Goal: Transaction & Acquisition: Purchase product/service

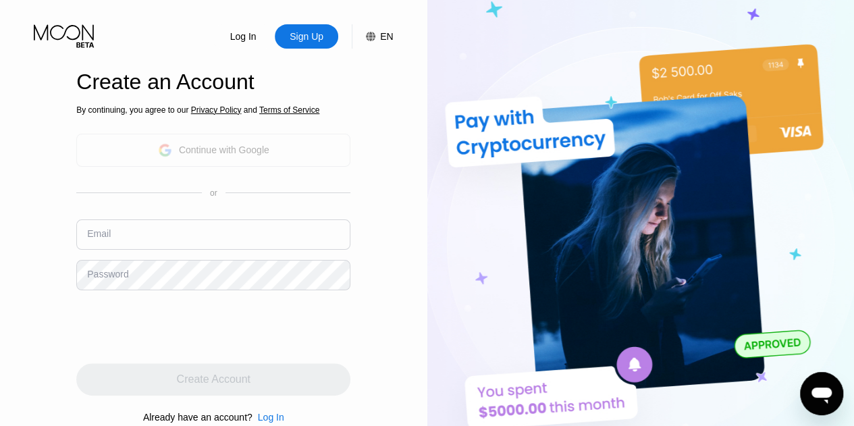
click at [253, 142] on div "Continue with Google" at bounding box center [213, 150] width 111 height 21
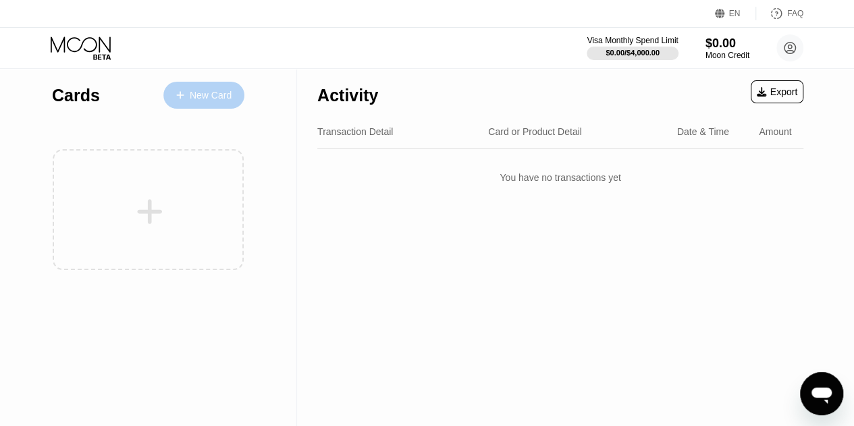
click at [212, 93] on div "New Card" at bounding box center [211, 95] width 42 height 11
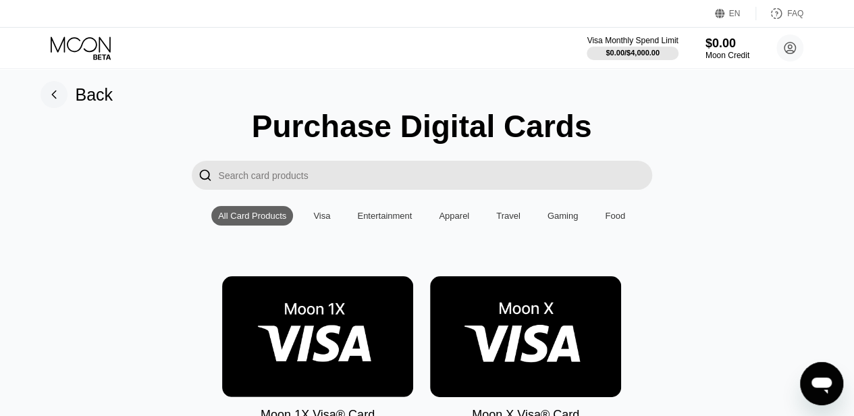
scroll to position [0, 5]
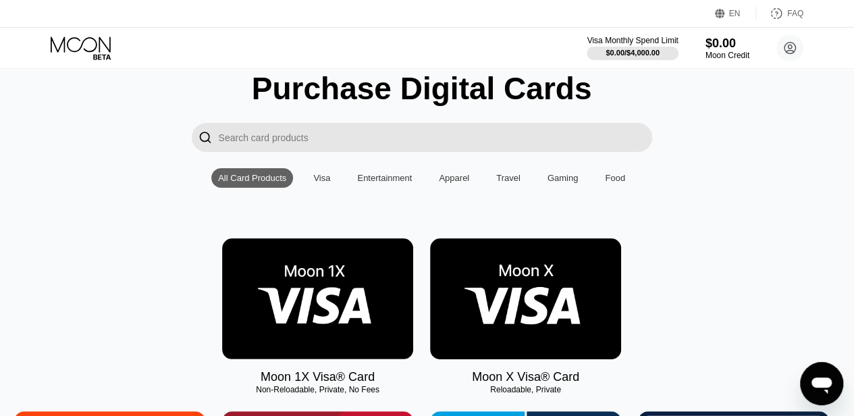
scroll to position [47, 5]
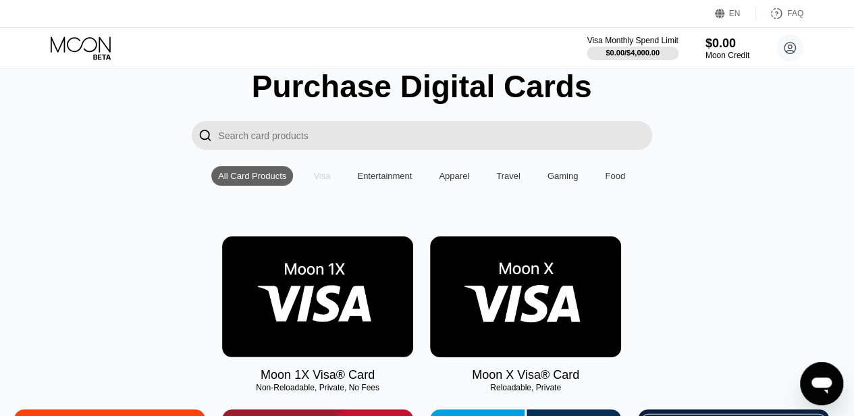
click at [324, 181] on div "Visa" at bounding box center [321, 176] width 17 height 10
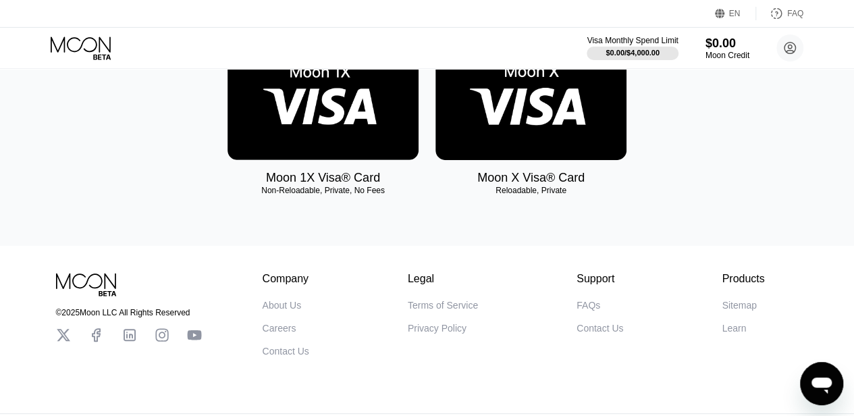
scroll to position [246, 0]
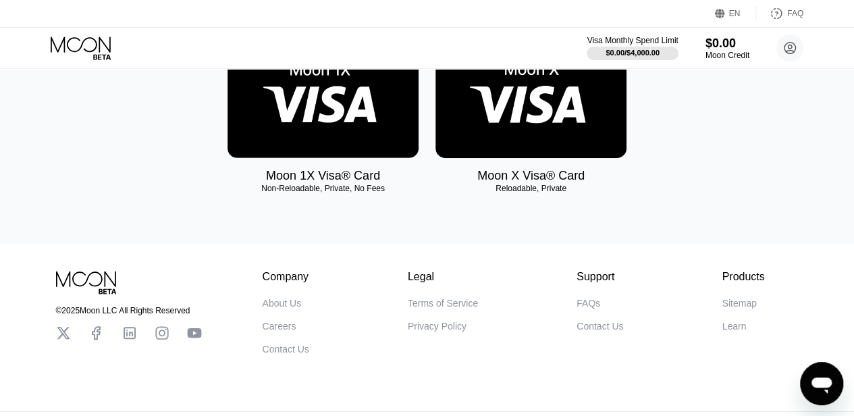
drag, startPoint x: 399, startPoint y: 194, endPoint x: 291, endPoint y: 190, distance: 108.1
click at [291, 190] on div "Non-Reloadable, Private, No Fees" at bounding box center [323, 188] width 191 height 9
click at [322, 193] on div "Non-Reloadable, Private, No Fees" at bounding box center [323, 188] width 191 height 9
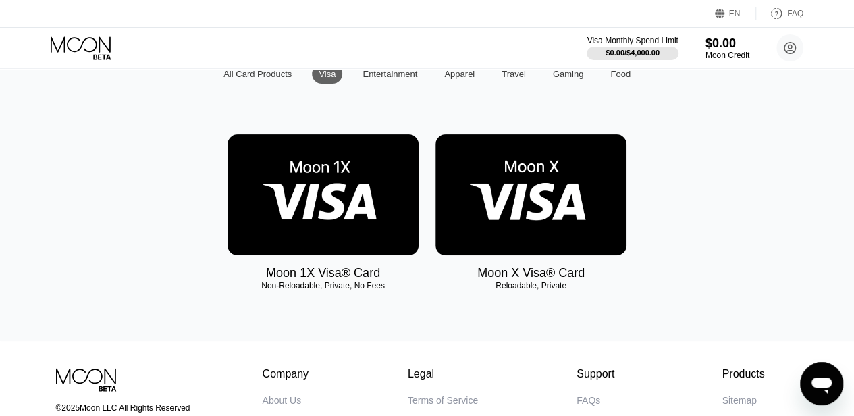
scroll to position [136, 0]
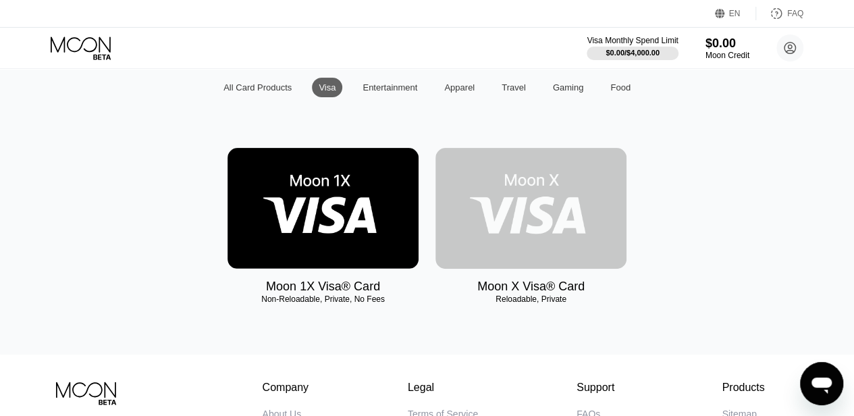
click at [539, 217] on img at bounding box center [531, 208] width 191 height 121
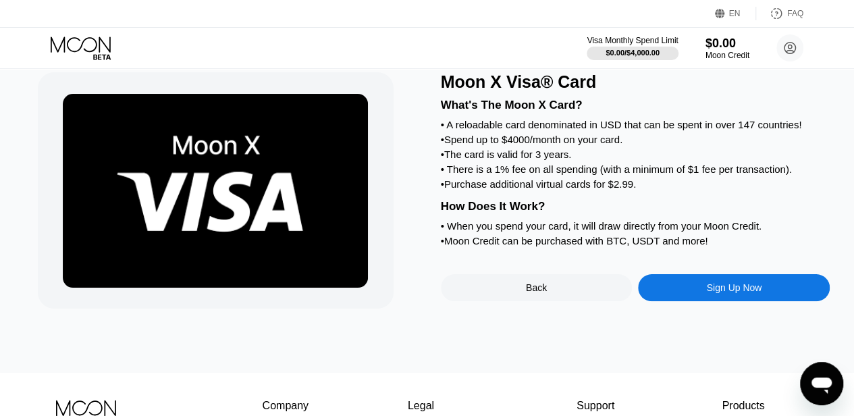
scroll to position [42, 0]
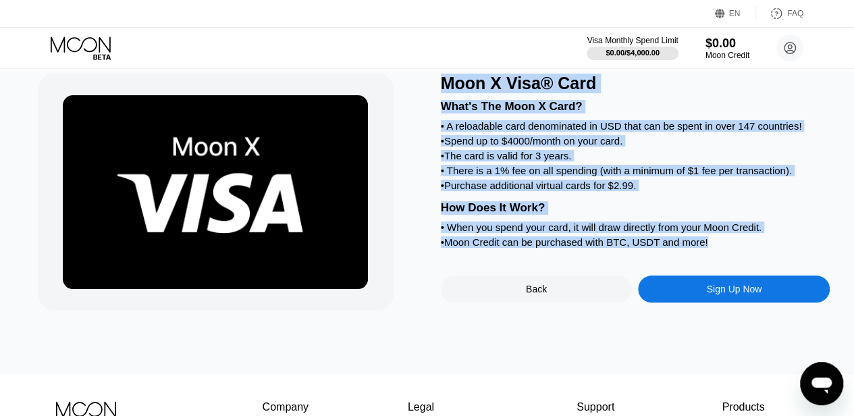
drag, startPoint x: 714, startPoint y: 262, endPoint x: 437, endPoint y: 84, distance: 329.5
click at [437, 84] on div "Moon X Visa® Card What's The Moon X Card? • A reloadable card denominated in US…" at bounding box center [427, 192] width 779 height 236
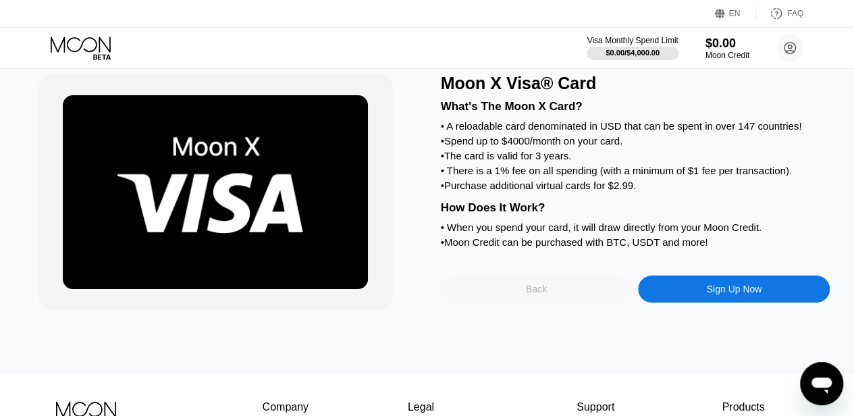
click at [535, 294] on div "Back" at bounding box center [536, 289] width 21 height 11
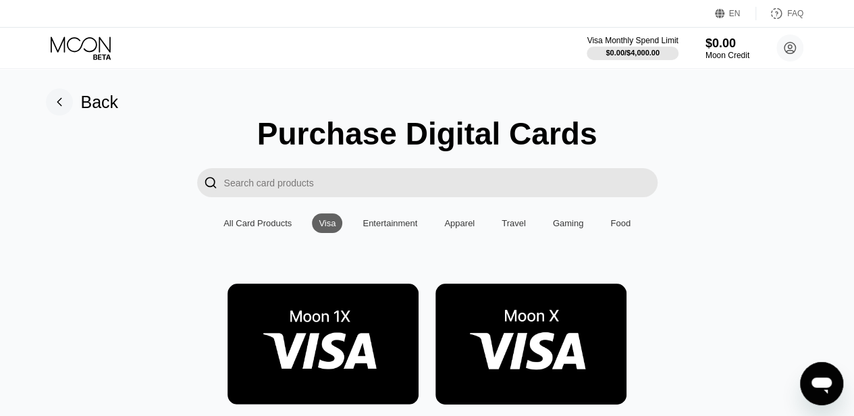
scroll to position [1, 0]
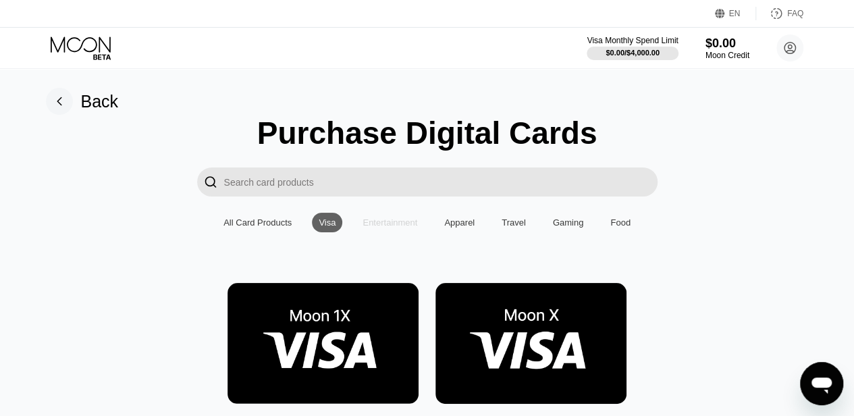
click at [398, 232] on div "Entertainment" at bounding box center [390, 223] width 68 height 20
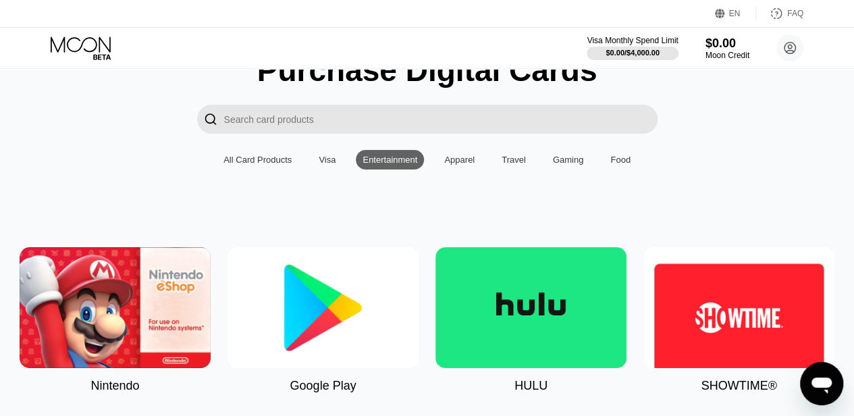
scroll to position [0, 0]
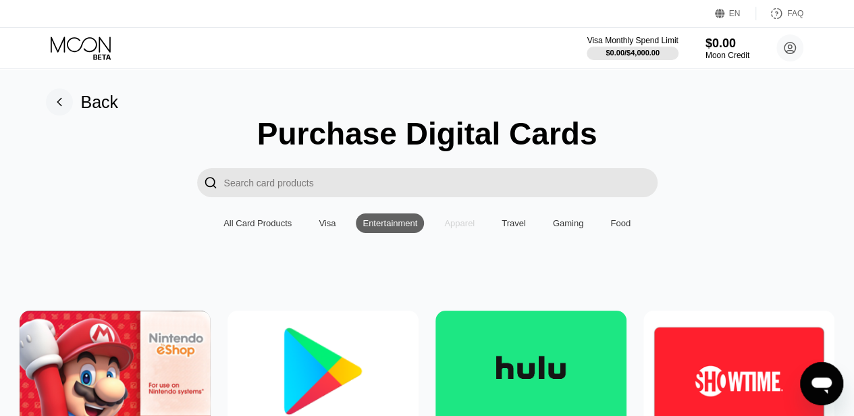
click at [458, 228] on div "Apparel" at bounding box center [459, 223] width 30 height 10
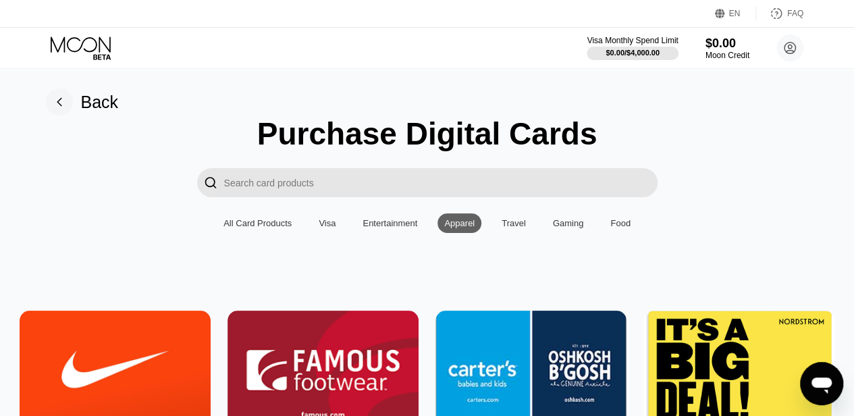
click at [523, 226] on div "Travel" at bounding box center [514, 223] width 24 height 10
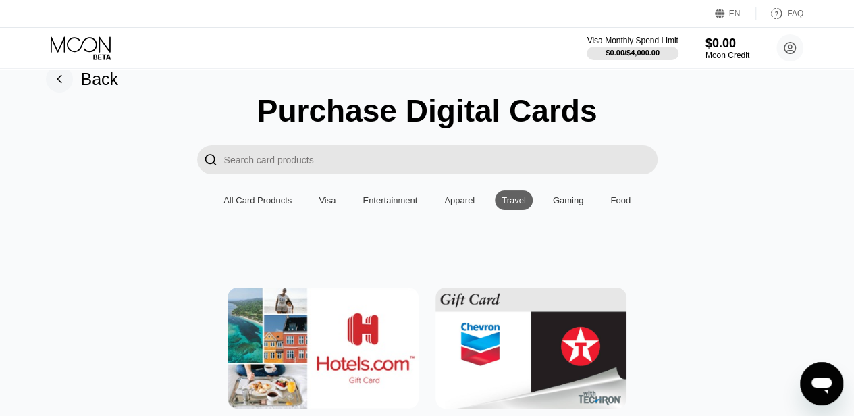
scroll to position [14, 0]
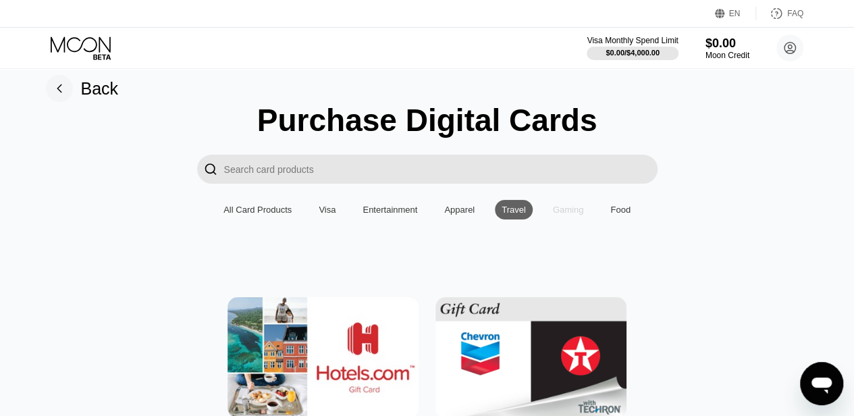
click at [556, 210] on div "Gaming" at bounding box center [568, 210] width 31 height 10
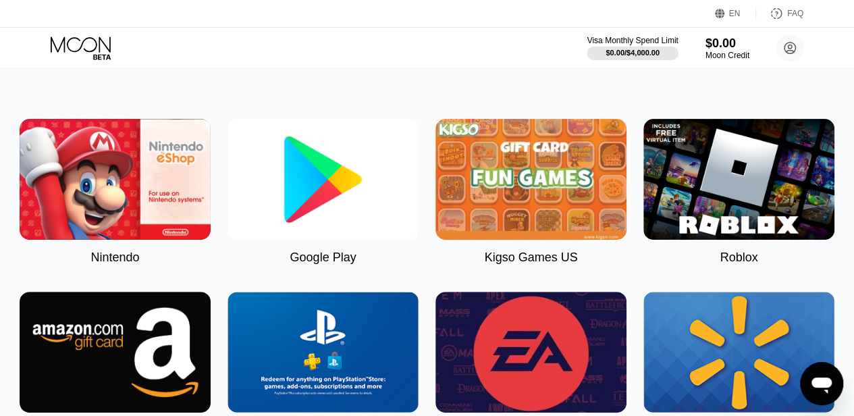
scroll to position [0, 0]
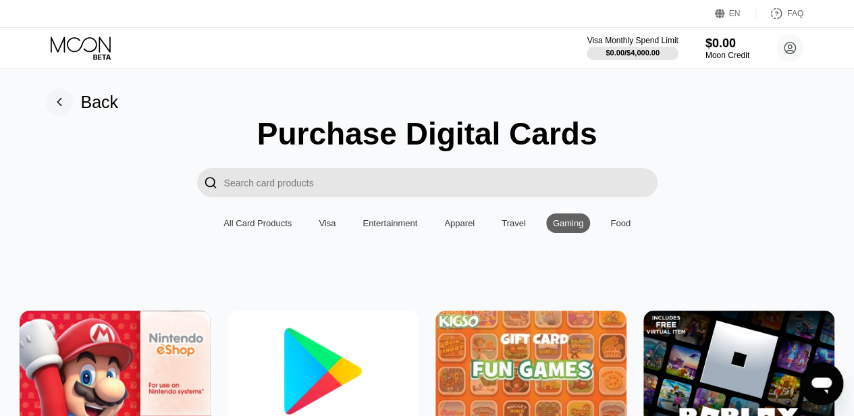
click at [621, 219] on div "Food" at bounding box center [621, 223] width 34 height 20
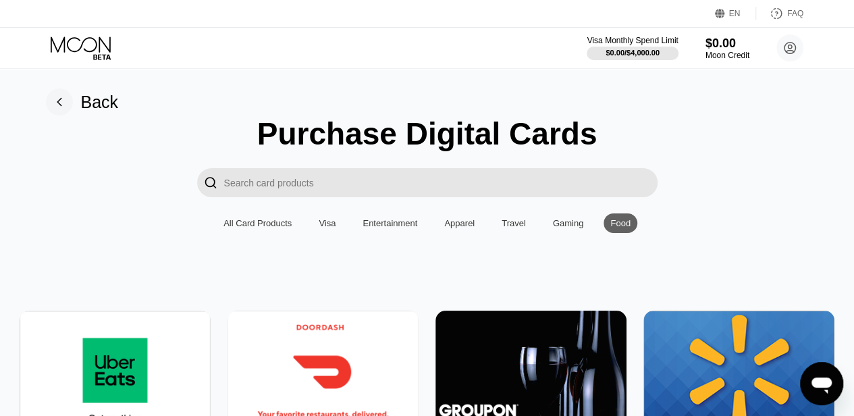
click at [260, 224] on div "All Card Products" at bounding box center [258, 223] width 68 height 10
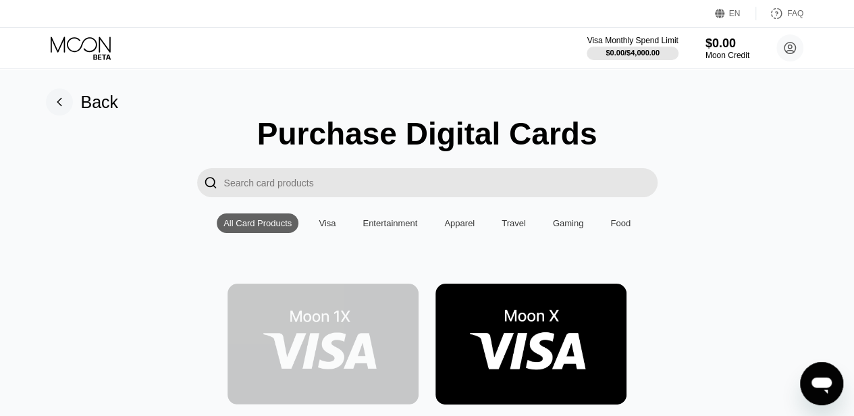
click at [353, 346] on img at bounding box center [323, 344] width 191 height 121
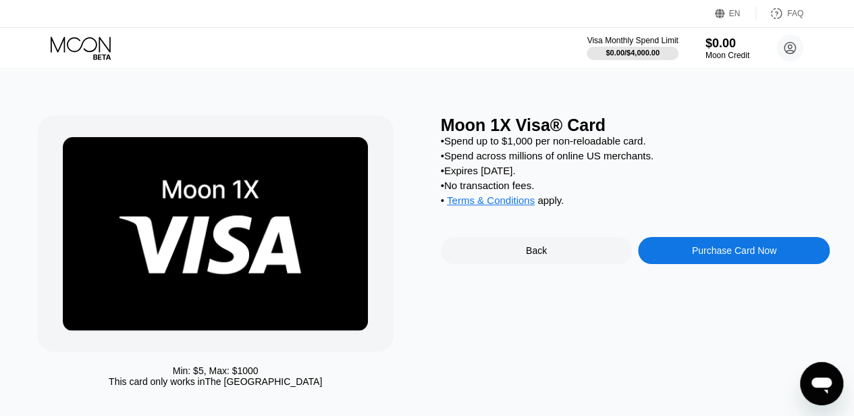
drag, startPoint x: 567, startPoint y: 213, endPoint x: 479, endPoint y: 147, distance: 109.9
click at [479, 147] on div "• Spend up to $1,000 per non-reloadable card. • Spend across millions of online…" at bounding box center [636, 174] width 390 height 78
click at [479, 147] on div "• Spend up to $1,000 per non-reloadable card." at bounding box center [636, 140] width 390 height 11
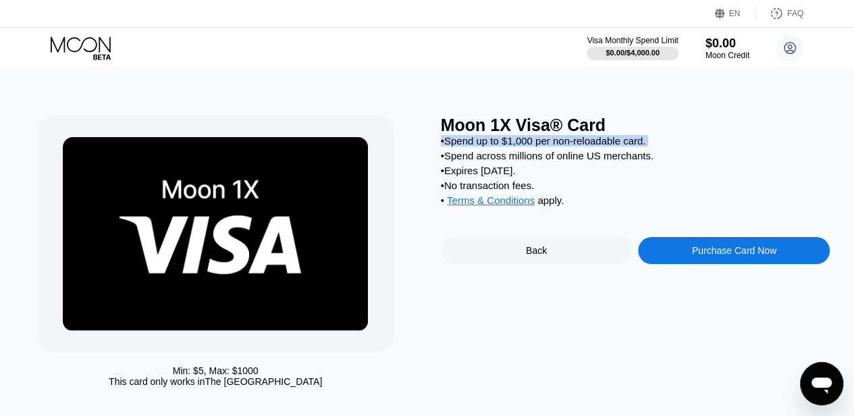
click at [479, 147] on div "• Spend up to $1,000 per non-reloadable card." at bounding box center [636, 140] width 390 height 11
click at [446, 147] on div "• Spend up to $1,000 per non-reloadable card." at bounding box center [636, 140] width 390 height 11
drag, startPoint x: 434, startPoint y: 144, endPoint x: 561, endPoint y: 209, distance: 142.5
click at [561, 209] on div "Min: $ 5 , Max: $ 1000 This card only works in The United States Moon 1X Visa® …" at bounding box center [427, 254] width 779 height 278
drag, startPoint x: 571, startPoint y: 213, endPoint x: 497, endPoint y: 163, distance: 89.1
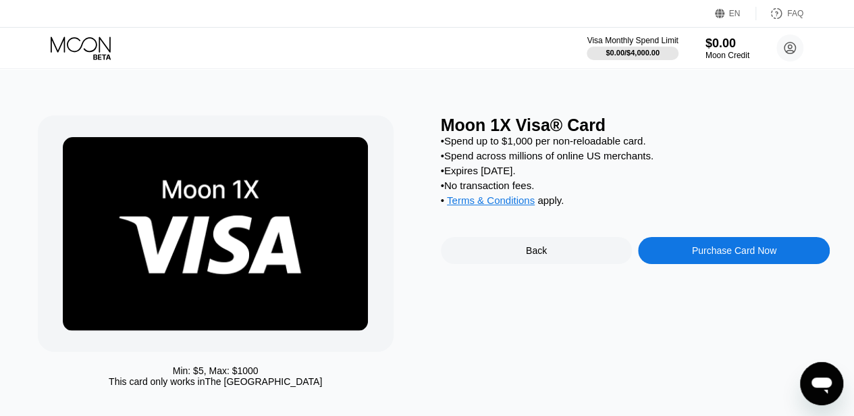
click at [497, 163] on div "• Spend up to $1,000 per non-reloadable card. • Spend across millions of online…" at bounding box center [636, 174] width 390 height 78
click at [477, 147] on div "• Spend up to $1,000 per non-reloadable card." at bounding box center [636, 140] width 390 height 11
click at [658, 135] on div "Moon 1X Visa® Card" at bounding box center [636, 125] width 390 height 20
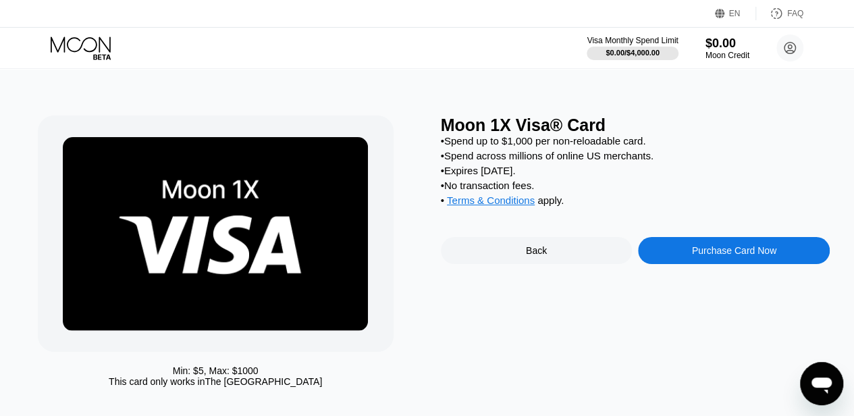
click at [608, 147] on div "• Spend up to $1,000 per non-reloadable card." at bounding box center [636, 140] width 390 height 11
click at [651, 147] on div "• Spend up to $1,000 per non-reloadable card." at bounding box center [636, 140] width 390 height 11
drag, startPoint x: 651, startPoint y: 147, endPoint x: 443, endPoint y: 147, distance: 208.0
click at [443, 147] on div "• Spend up to $1,000 per non-reloadable card." at bounding box center [636, 140] width 390 height 11
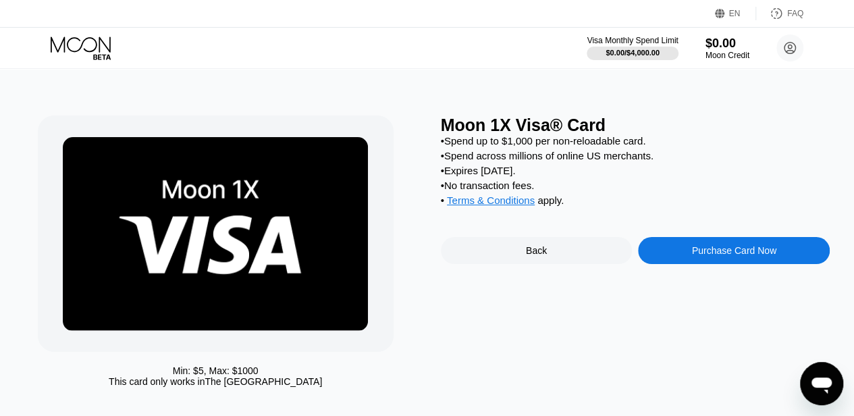
click at [610, 161] on div "• Spend across millions of online US merchants." at bounding box center [636, 155] width 390 height 11
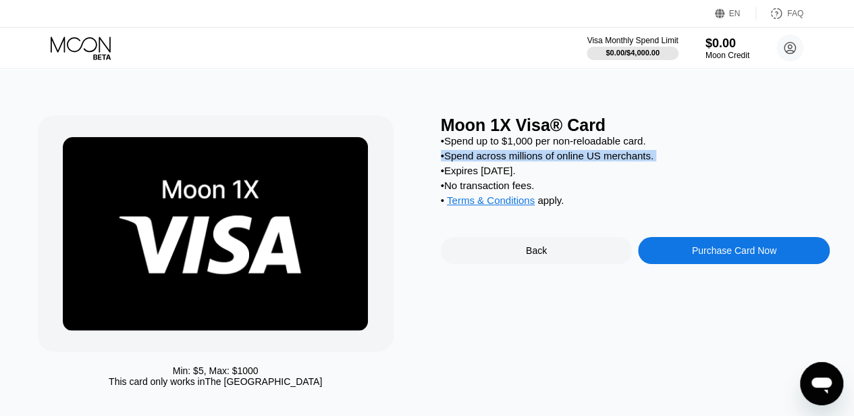
click at [610, 161] on div "• Spend across millions of online US merchants." at bounding box center [636, 155] width 390 height 11
click at [558, 264] on div "Back" at bounding box center [537, 250] width 192 height 27
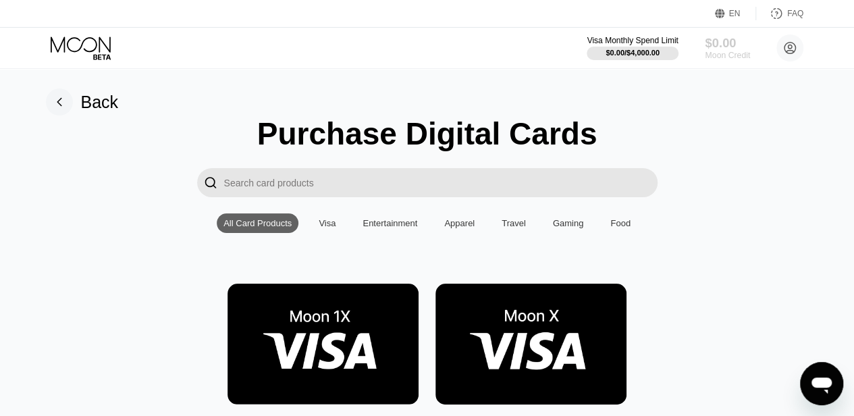
click at [736, 56] on div "Moon Credit" at bounding box center [727, 55] width 45 height 9
click at [630, 36] on div "Visa Monthly Spend Limit" at bounding box center [632, 40] width 93 height 9
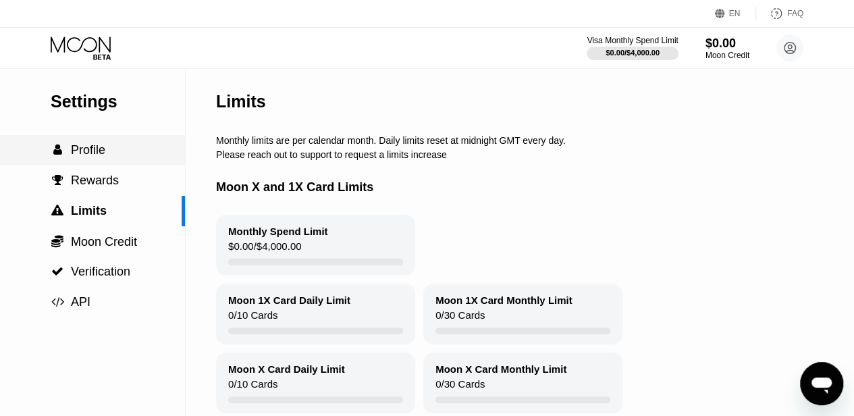
click at [73, 157] on span "Profile" at bounding box center [88, 150] width 34 height 14
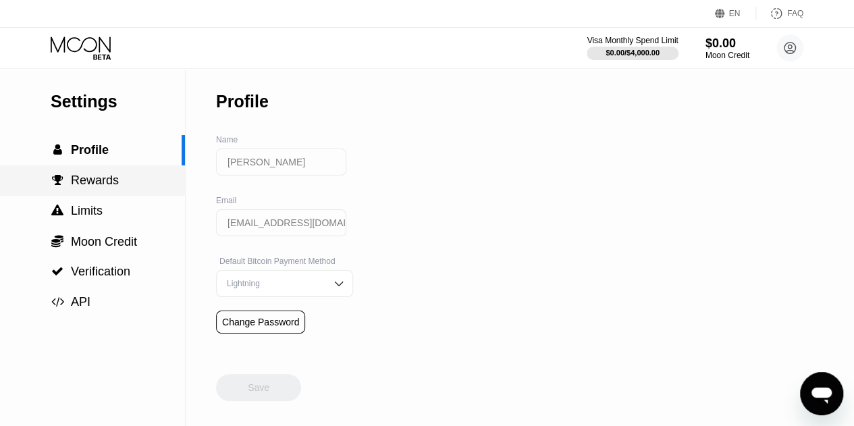
click at [97, 185] on span "Rewards" at bounding box center [95, 181] width 48 height 14
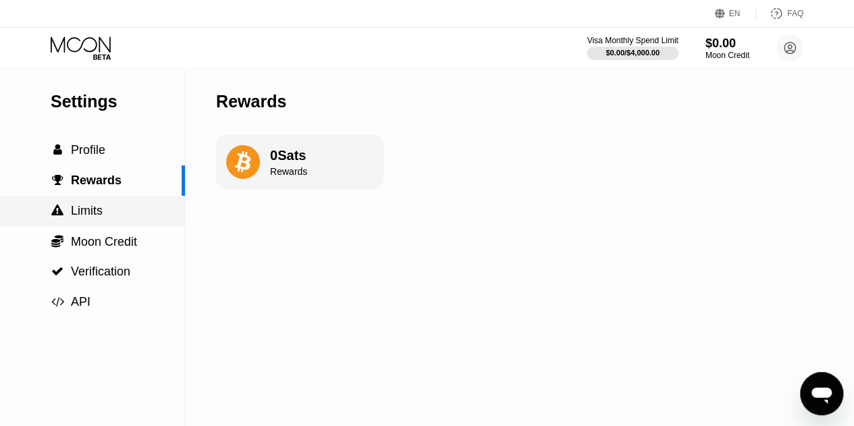
click at [93, 217] on span "Limits" at bounding box center [87, 211] width 32 height 14
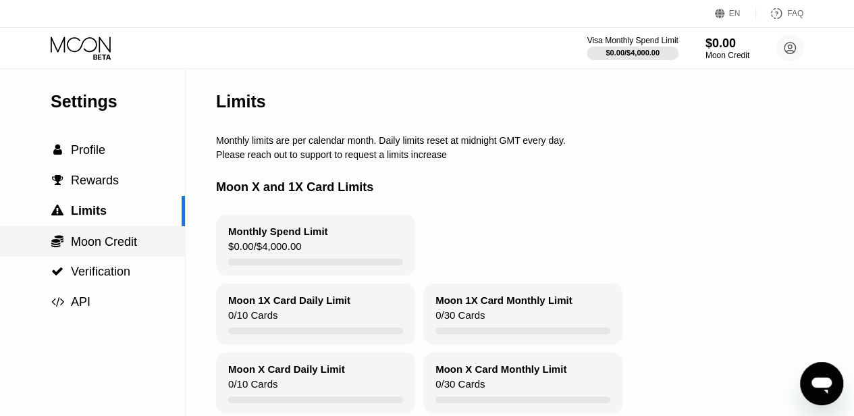
click at [108, 245] on span "Moon Credit" at bounding box center [104, 242] width 66 height 14
click at [88, 99] on div "Settings" at bounding box center [118, 102] width 134 height 20
click at [796, 49] on circle at bounding box center [790, 47] width 27 height 27
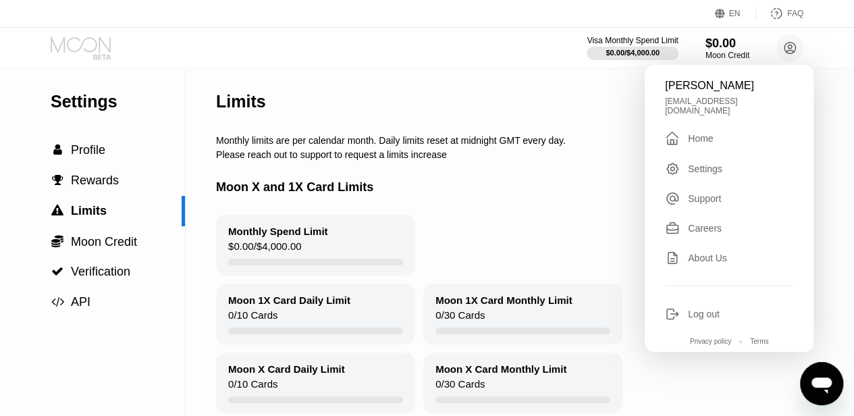
click at [86, 48] on icon at bounding box center [82, 48] width 63 height 24
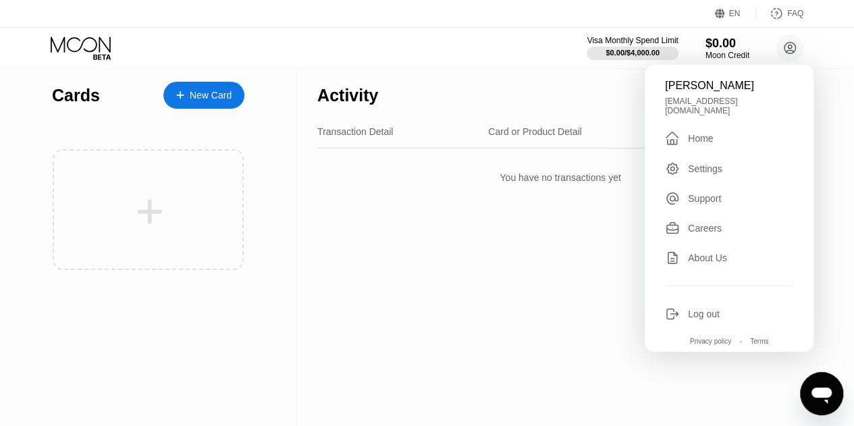
click at [406, 228] on div "Activity Export Transaction Detail Card or Product Detail Date & Time Amount Yo…" at bounding box center [560, 247] width 527 height 358
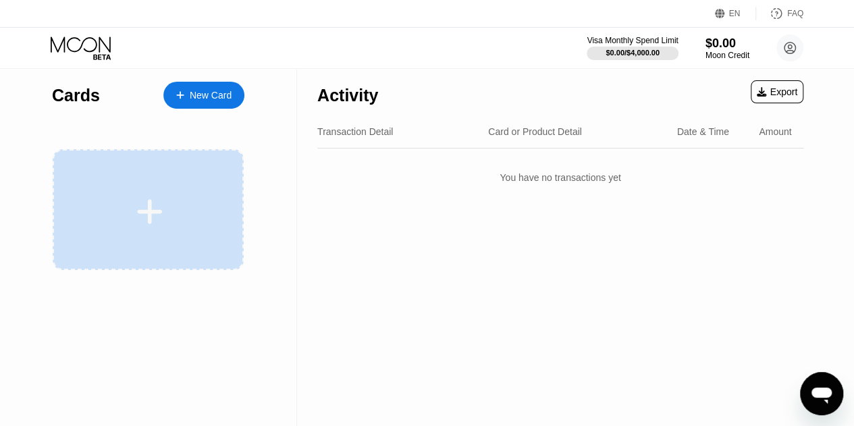
click at [172, 258] on div at bounding box center [148, 209] width 191 height 121
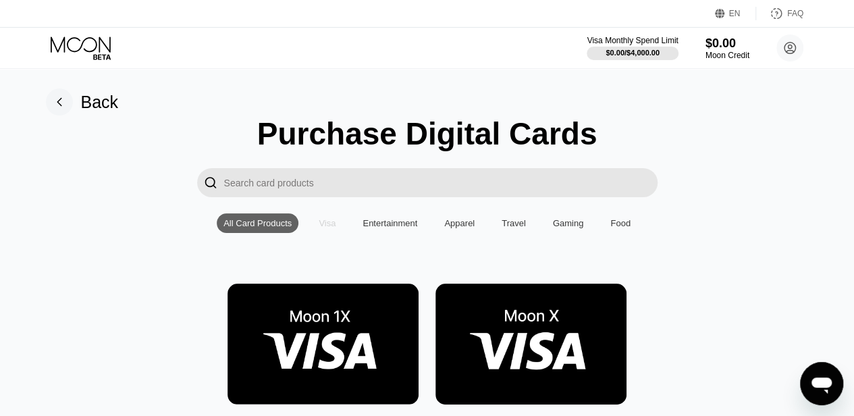
click at [328, 225] on div "Visa" at bounding box center [327, 223] width 17 height 10
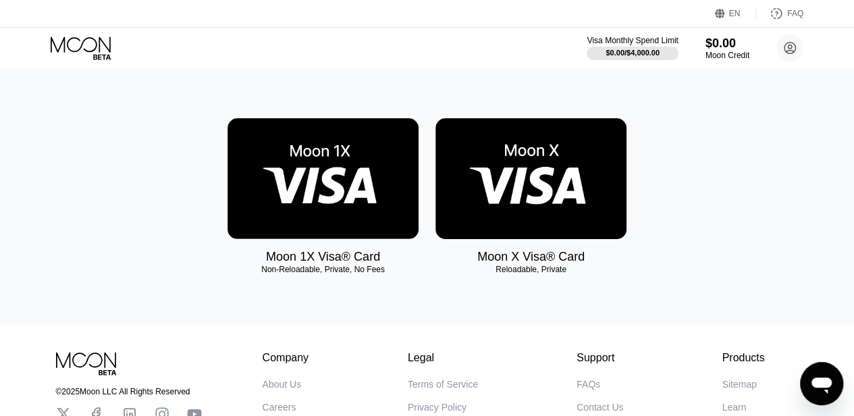
scroll to position [167, 0]
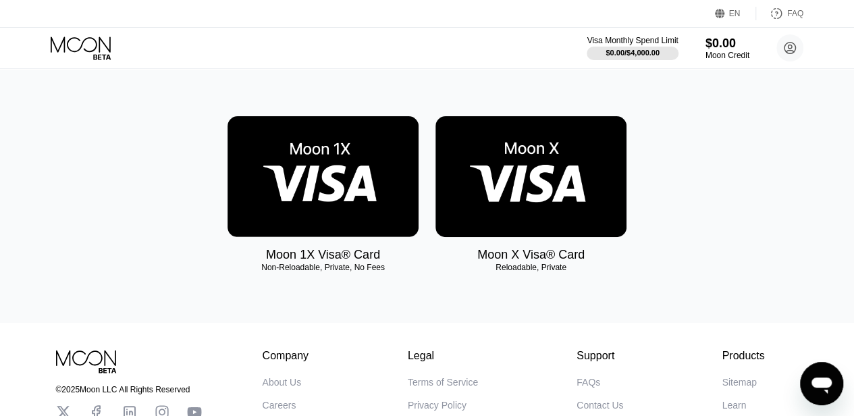
click at [534, 202] on img at bounding box center [531, 176] width 191 height 121
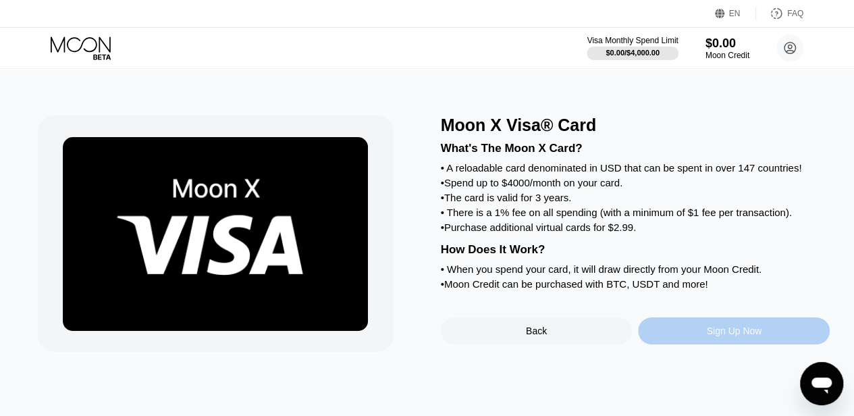
click at [752, 336] on div "Sign Up Now" at bounding box center [733, 330] width 55 height 11
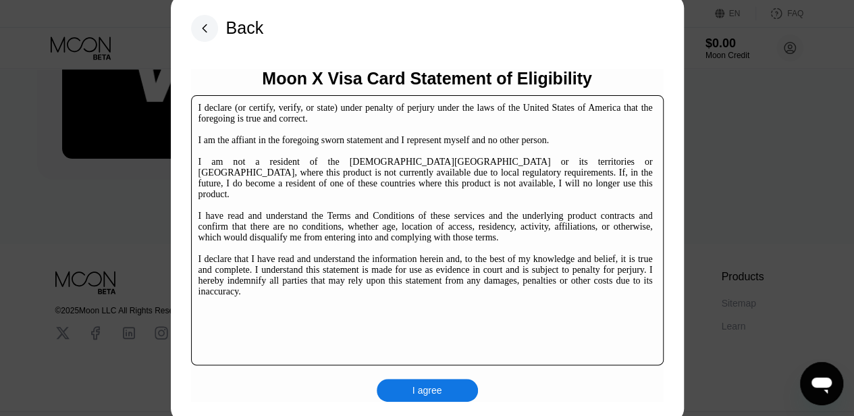
scroll to position [207, 0]
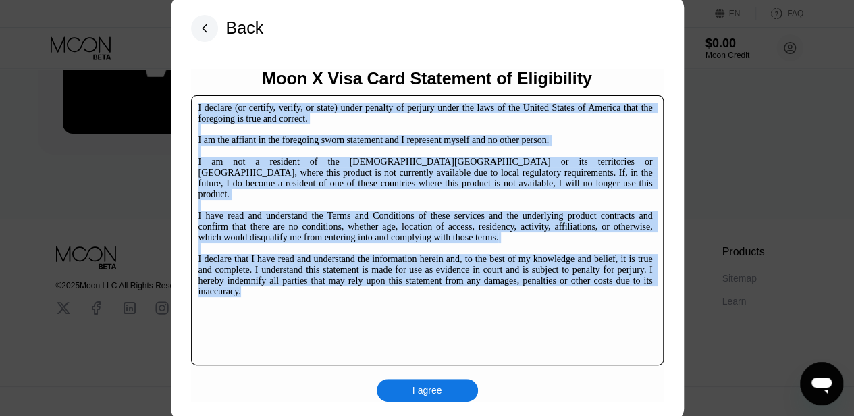
drag, startPoint x: 253, startPoint y: 288, endPoint x: 176, endPoint y: 108, distance: 195.8
click at [176, 108] on div "Back Moon X Visa Card Statement of Eligibility I declare (or certify, verify, o…" at bounding box center [427, 208] width 513 height 427
copy div "I declare (or certify, verify, or state) under penalty of perjury under the law…"
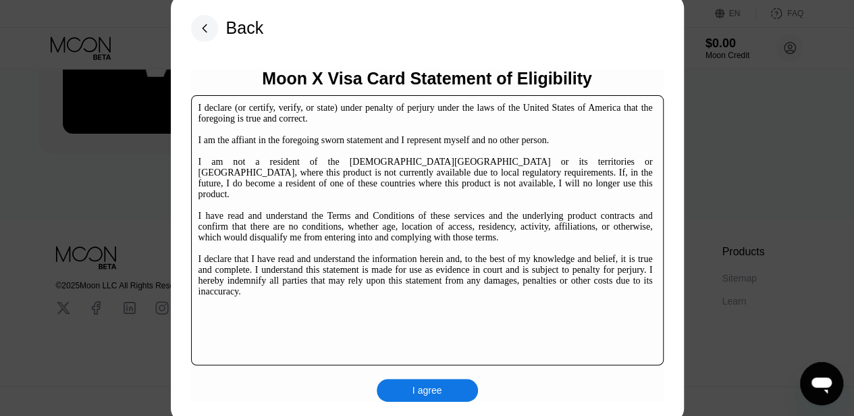
click at [730, 233] on div at bounding box center [432, 213] width 864 height 426
click at [745, 182] on div at bounding box center [432, 213] width 864 height 426
click at [205, 32] on rect at bounding box center [204, 28] width 27 height 27
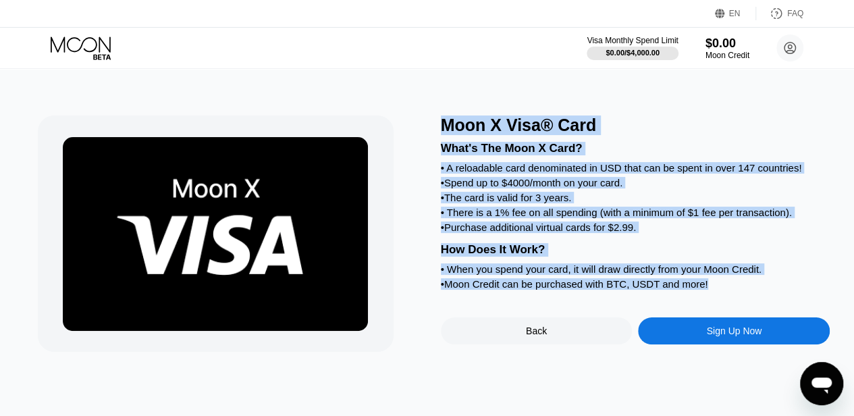
drag, startPoint x: 703, startPoint y: 305, endPoint x: 413, endPoint y: 111, distance: 349.1
click at [413, 111] on div "Moon X Visa® Card What's The Moon X Card? • A reloadable card denominated in US…" at bounding box center [427, 242] width 864 height 348
copy div "Moon X Visa® Card What's The Moon X Card? • A reloadable card denominated in US…"
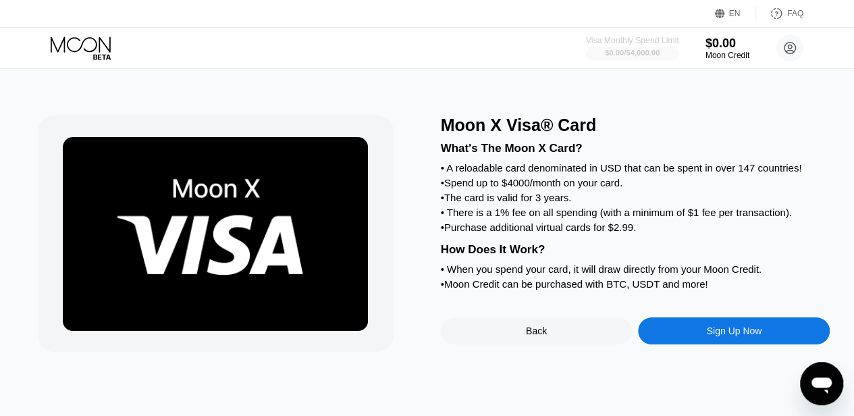
click at [654, 50] on div "$0.00 / $4,000.00" at bounding box center [632, 53] width 55 height 8
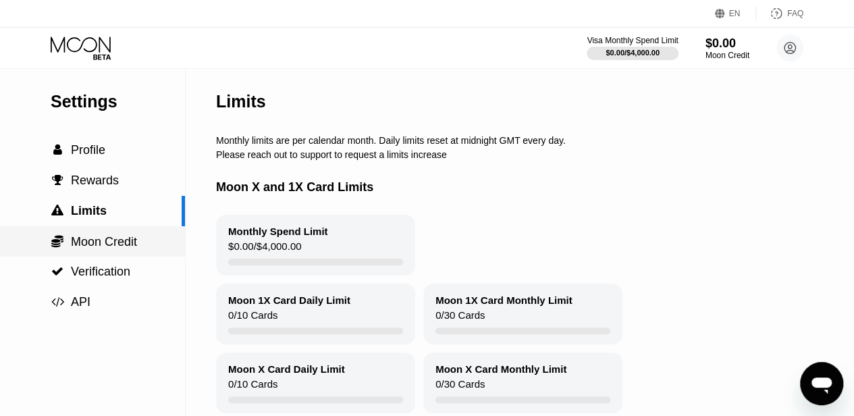
click at [136, 244] on span "Moon Credit" at bounding box center [104, 242] width 66 height 14
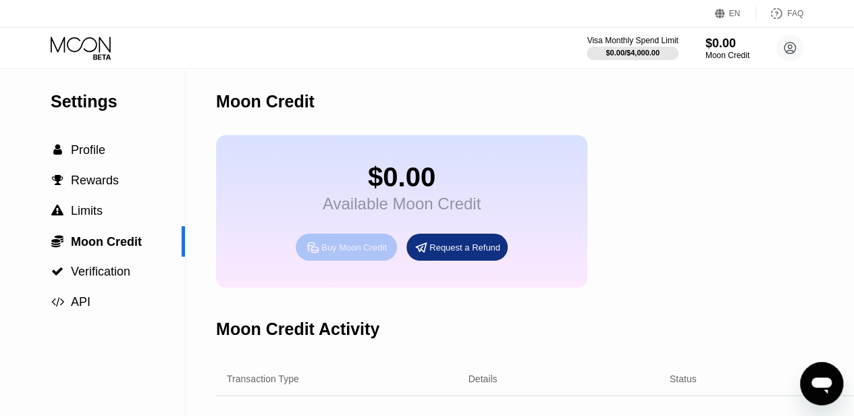
click at [365, 261] on div "Buy Moon Credit" at bounding box center [346, 247] width 101 height 27
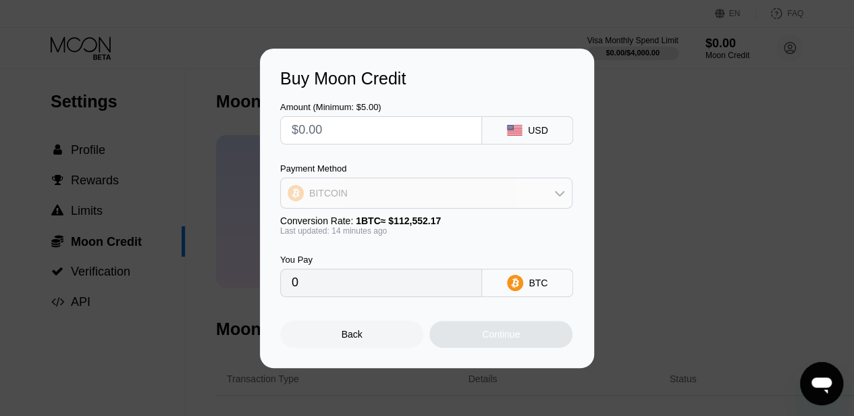
click at [552, 185] on div "BITCOIN" at bounding box center [426, 193] width 291 height 27
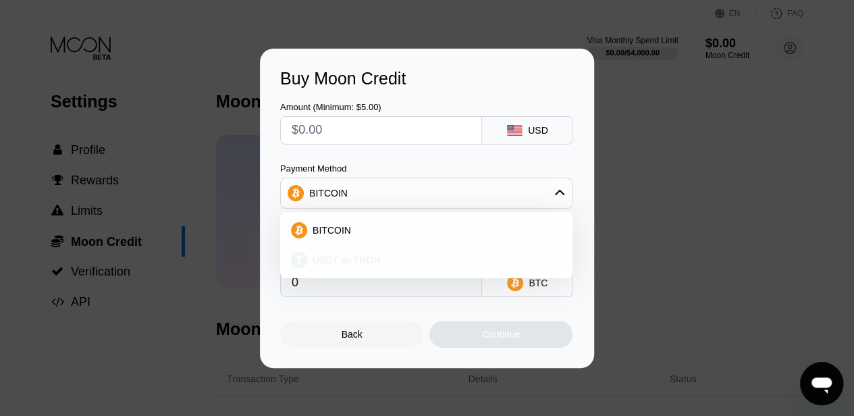
click at [477, 262] on div "USDT on TRON" at bounding box center [434, 260] width 255 height 11
type input "0.00"
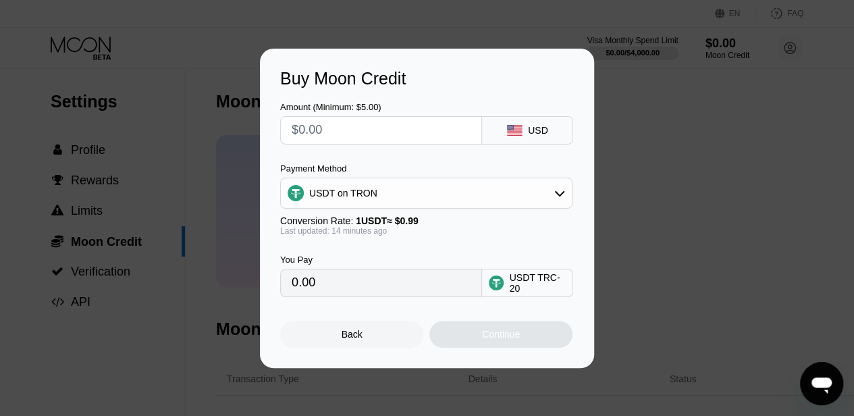
click at [436, 130] on input "text" at bounding box center [381, 130] width 179 height 27
type input "$1"
type input "1.01"
type input "$10"
type input "10.10"
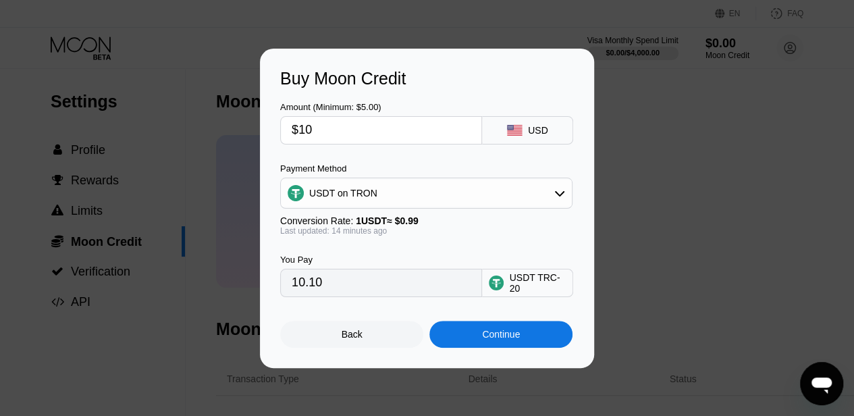
type input "$100"
type input "101.01"
type input "$100"
click at [543, 195] on div "USDT on TRON" at bounding box center [426, 193] width 291 height 27
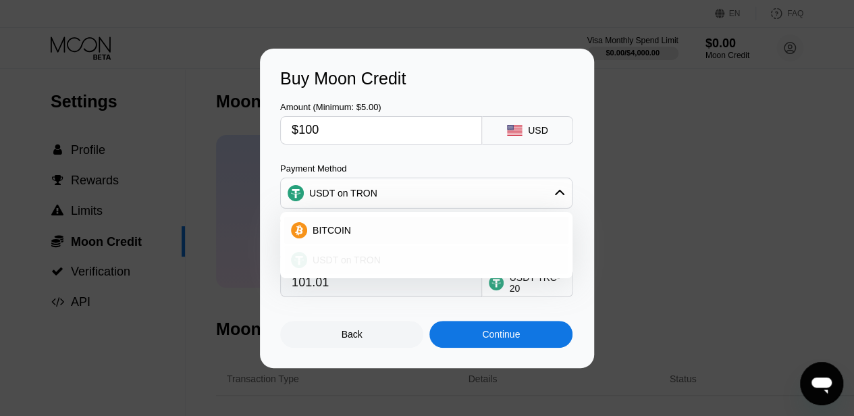
click at [510, 265] on div "USDT on TRON" at bounding box center [434, 260] width 255 height 11
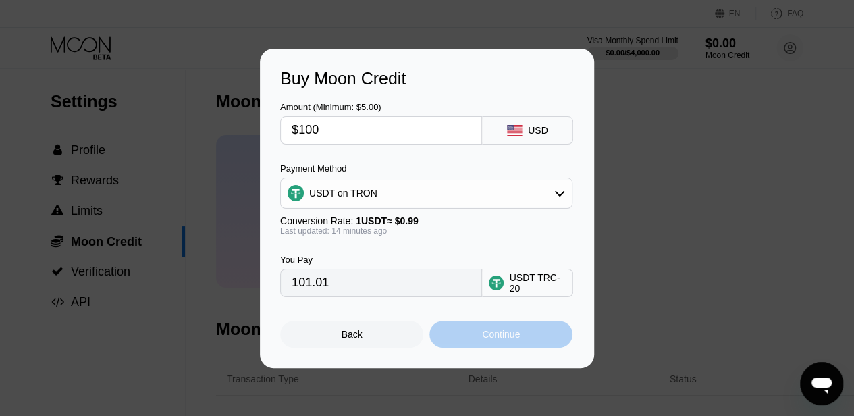
click at [527, 348] on div "Continue" at bounding box center [500, 334] width 143 height 27
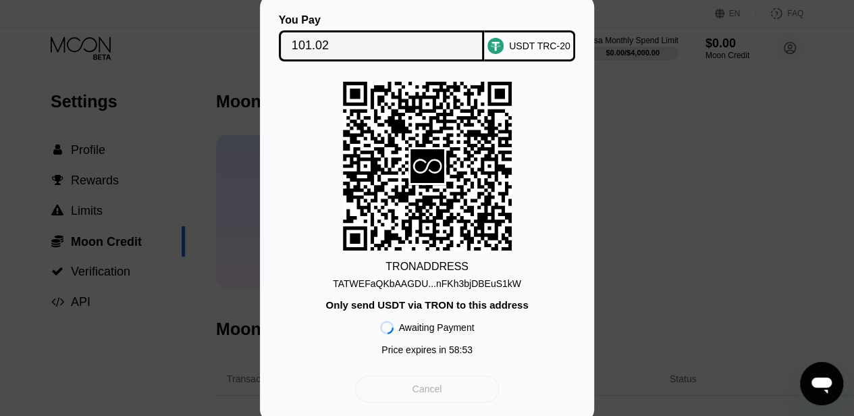
click at [455, 395] on div "Cancel" at bounding box center [427, 388] width 144 height 27
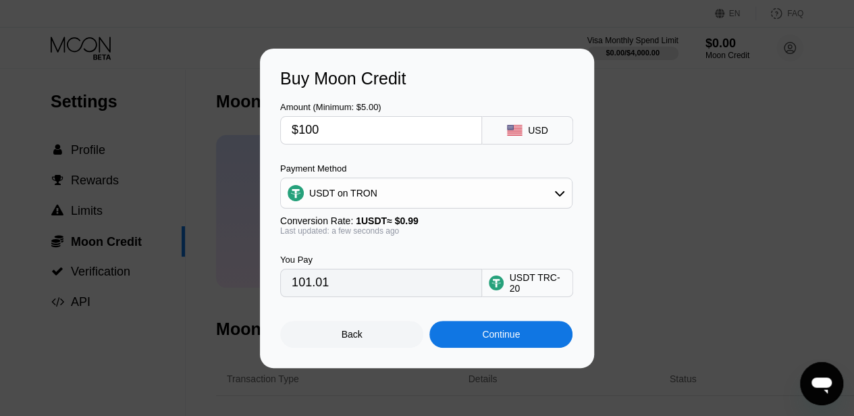
click at [380, 341] on div "Back" at bounding box center [351, 334] width 143 height 27
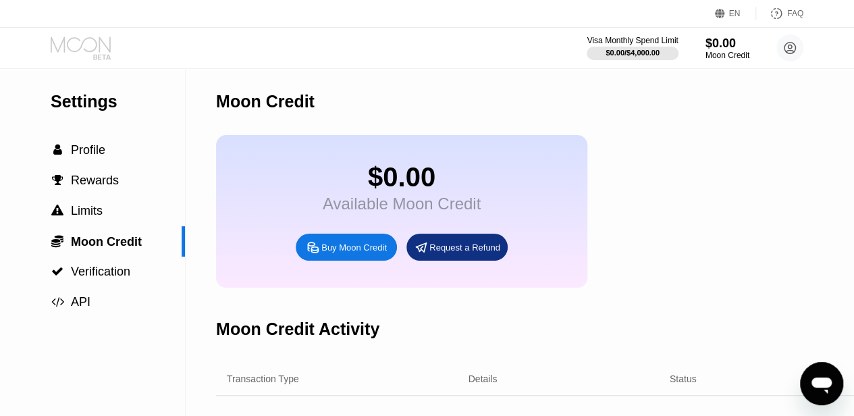
click at [74, 41] on icon at bounding box center [82, 48] width 63 height 24
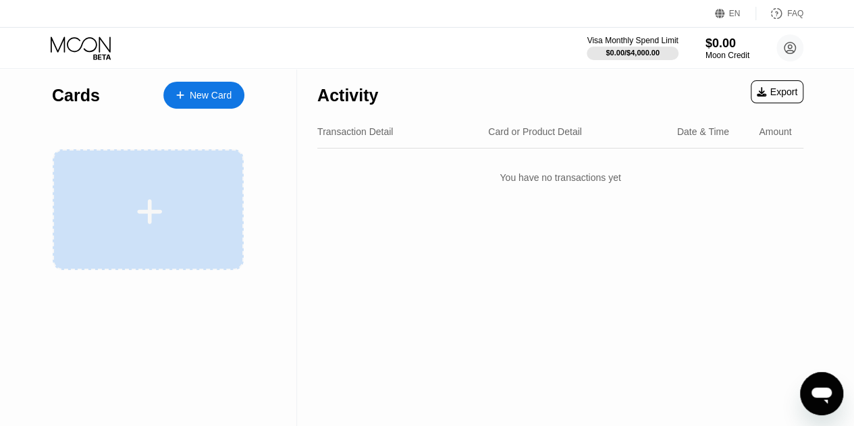
click at [162, 222] on icon at bounding box center [149, 211] width 26 height 30
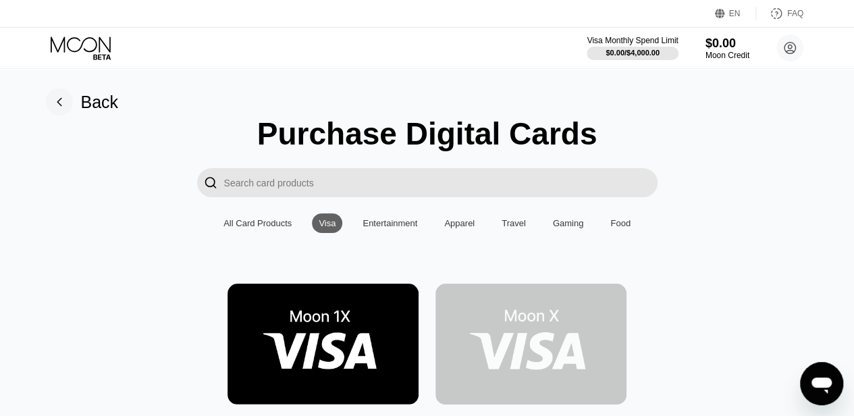
click at [559, 338] on img at bounding box center [531, 344] width 191 height 121
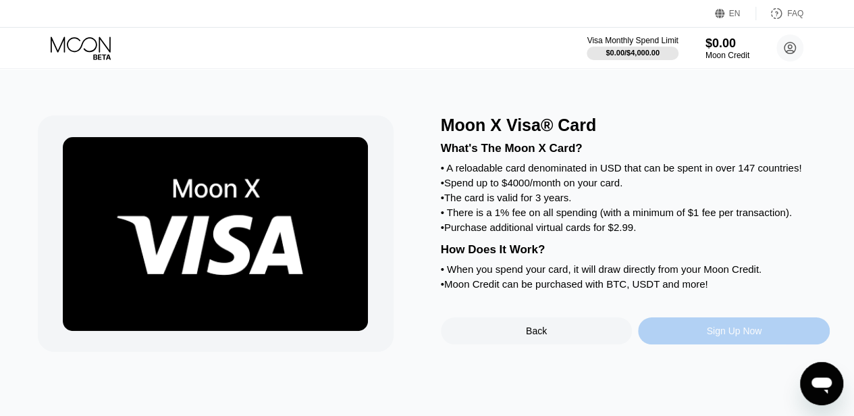
click at [748, 344] on div "Sign Up Now" at bounding box center [734, 330] width 192 height 27
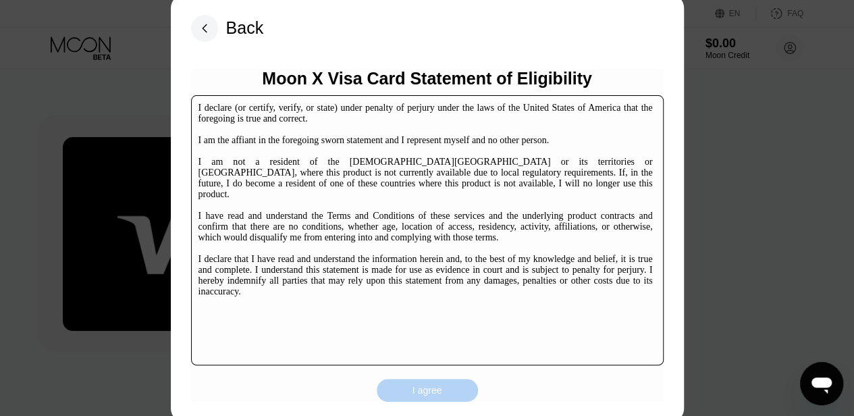
click at [436, 386] on div "I agree" at bounding box center [428, 390] width 30 height 12
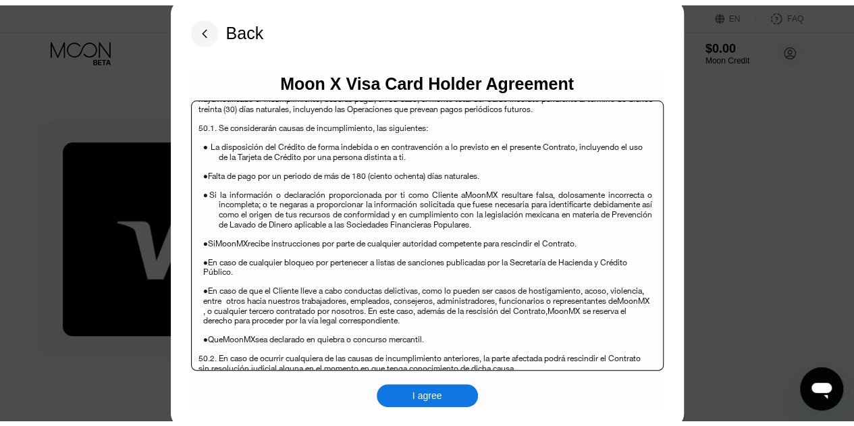
scroll to position [8767, 0]
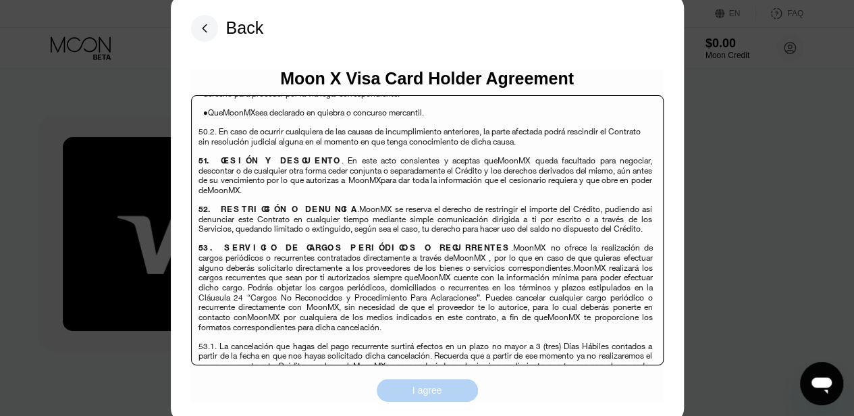
click at [414, 394] on div "I agree" at bounding box center [428, 390] width 30 height 12
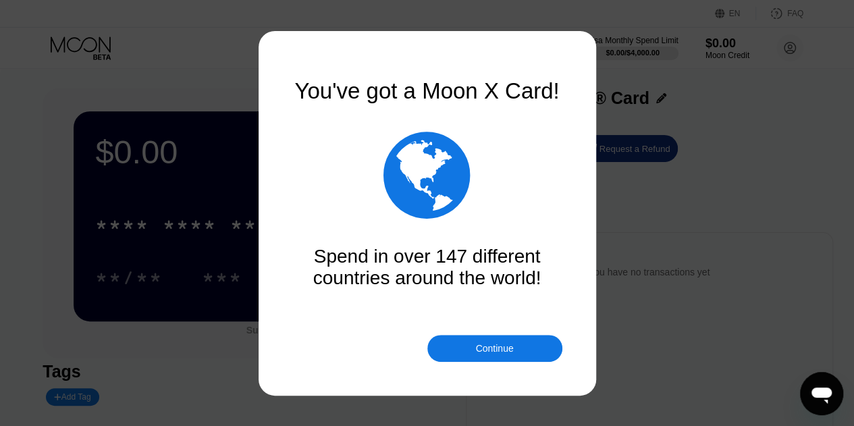
click at [438, 259] on div "Spend in over 147 different countries around the world!" at bounding box center [427, 267] width 270 height 43
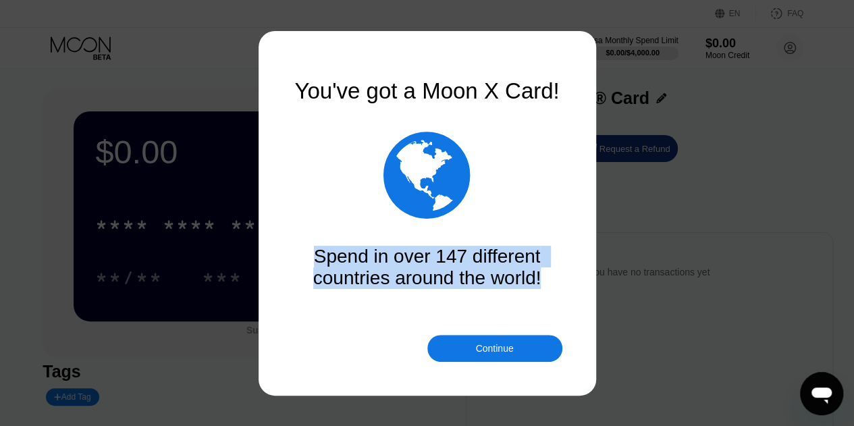
click at [438, 259] on div "Spend in over 147 different countries around the world!" at bounding box center [427, 267] width 270 height 43
drag, startPoint x: 505, startPoint y: 283, endPoint x: 516, endPoint y: 338, distance: 56.4
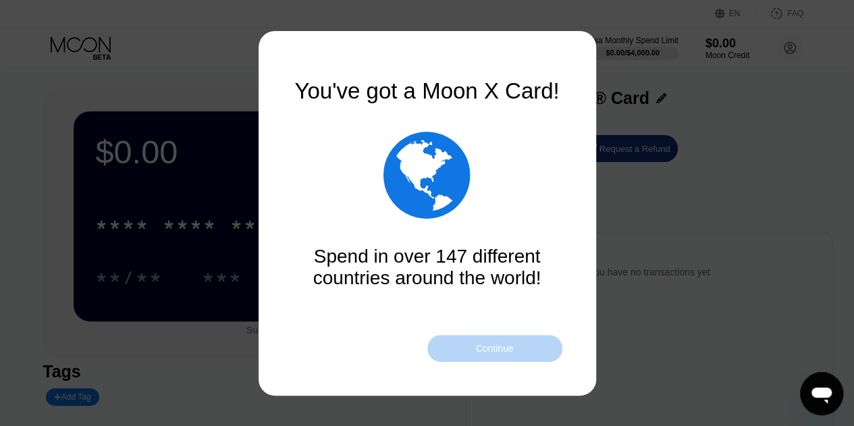
click at [501, 350] on div "Continue" at bounding box center [494, 348] width 38 height 11
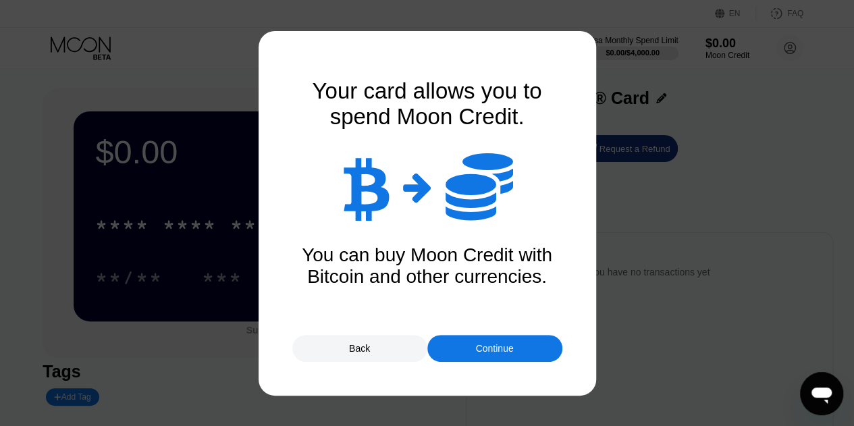
click at [411, 93] on div "Your card allows you to spend Moon Credit." at bounding box center [427, 103] width 270 height 51
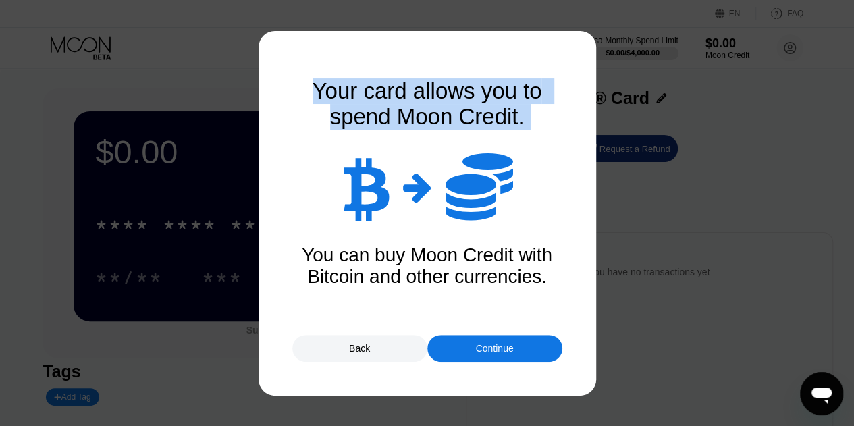
click at [411, 93] on div "Your card allows you to spend Moon Credit." at bounding box center [427, 103] width 270 height 51
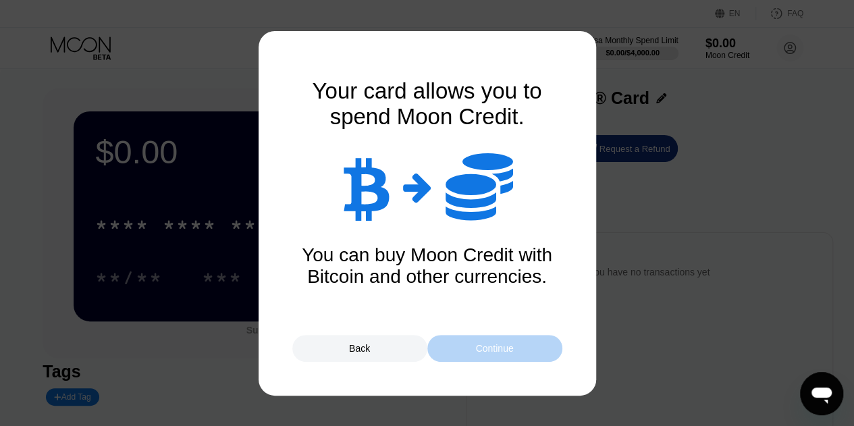
click at [493, 352] on div "Continue" at bounding box center [494, 348] width 38 height 11
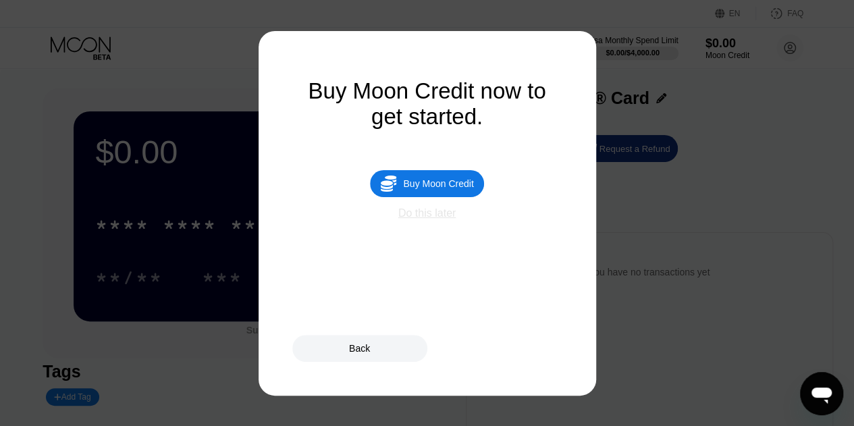
click at [442, 219] on div "Do this later" at bounding box center [426, 213] width 57 height 12
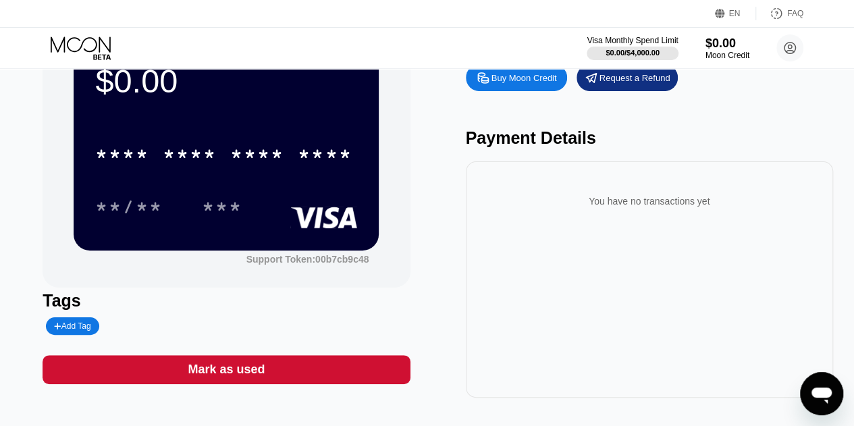
scroll to position [74, 0]
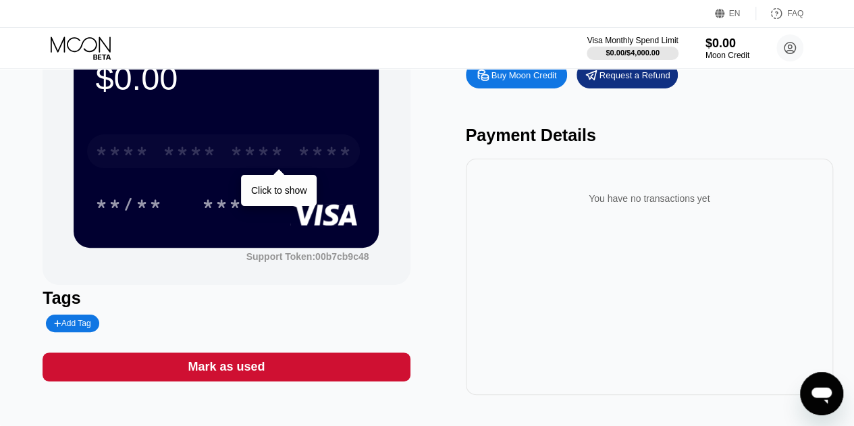
click at [238, 159] on div "* * * *" at bounding box center [257, 153] width 54 height 22
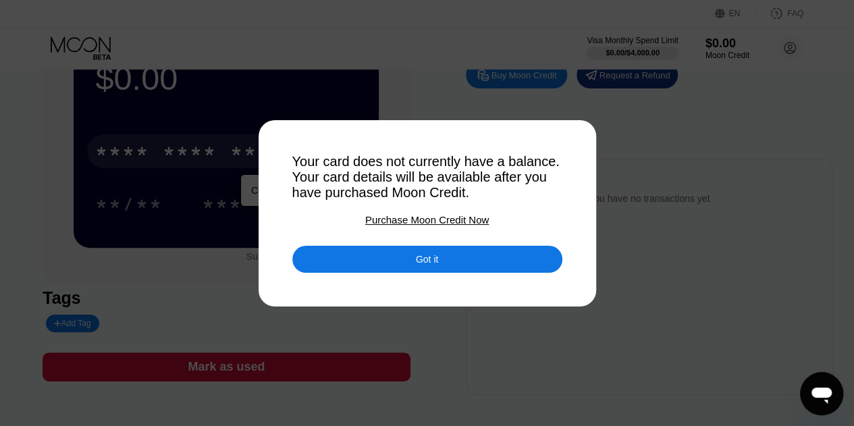
click at [377, 154] on div "Your card does not currently have a balance. Your card details will be availabl…" at bounding box center [427, 177] width 270 height 47
click at [382, 161] on div "Your card does not currently have a balance. Your card details will be availabl…" at bounding box center [427, 177] width 270 height 47
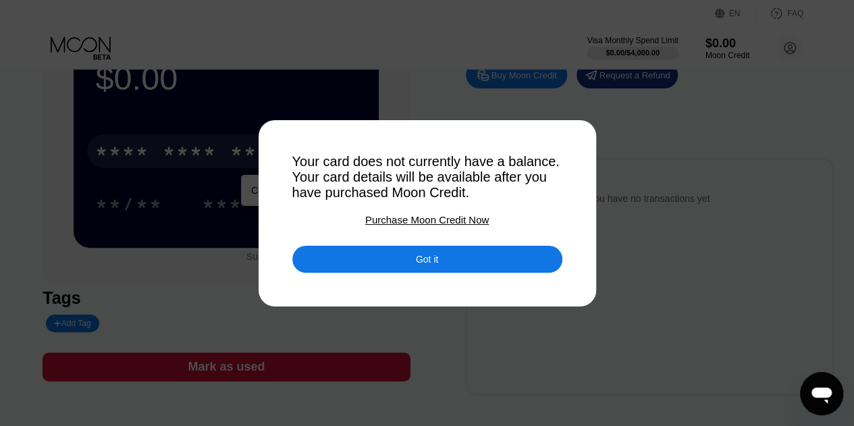
click at [382, 161] on div "Your card does not currently have a balance. Your card details will be availabl…" at bounding box center [427, 177] width 270 height 47
drag, startPoint x: 382, startPoint y: 161, endPoint x: 562, endPoint y: 201, distance: 184.5
click at [562, 201] on div "Your card does not currently have a balance. Your card details will be availabl…" at bounding box center [427, 213] width 854 height 426
drag, startPoint x: 515, startPoint y: 199, endPoint x: 412, endPoint y: 207, distance: 103.0
click at [412, 207] on div "Your card does not currently have a balance. Your card details will be availabl…" at bounding box center [427, 213] width 270 height 119
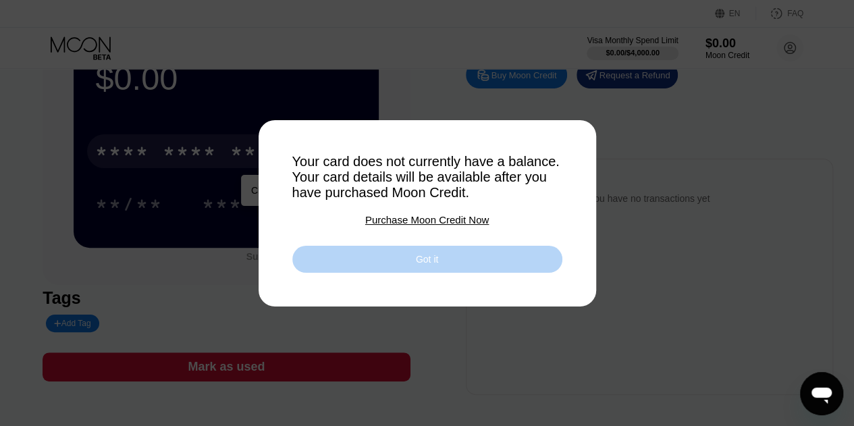
click at [436, 263] on div "Got it" at bounding box center [427, 259] width 22 height 12
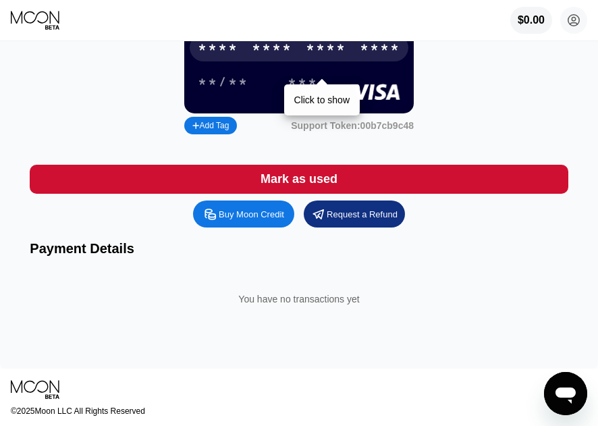
scroll to position [0, 0]
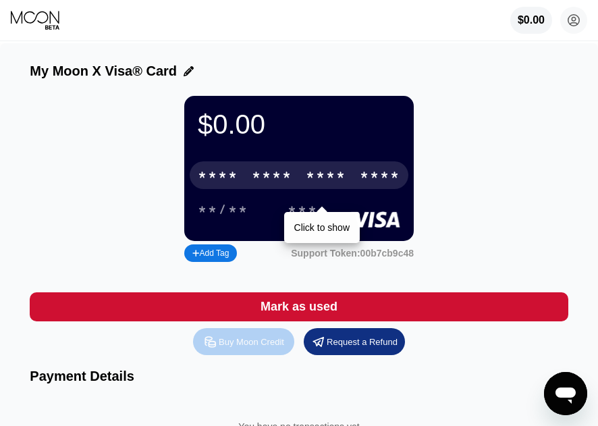
click at [255, 348] on div "Buy Moon Credit" at bounding box center [251, 341] width 65 height 11
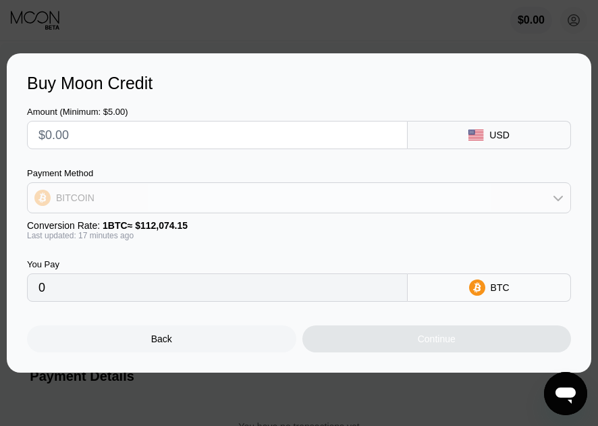
click at [290, 205] on div "BITCOIN" at bounding box center [299, 197] width 543 height 27
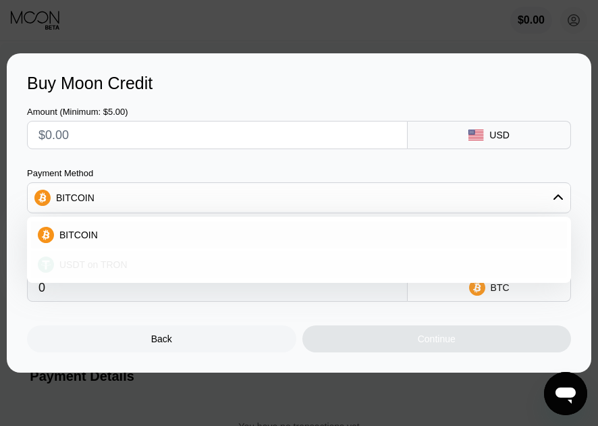
click at [257, 261] on div "USDT on TRON" at bounding box center [307, 264] width 506 height 11
type input "0.00"
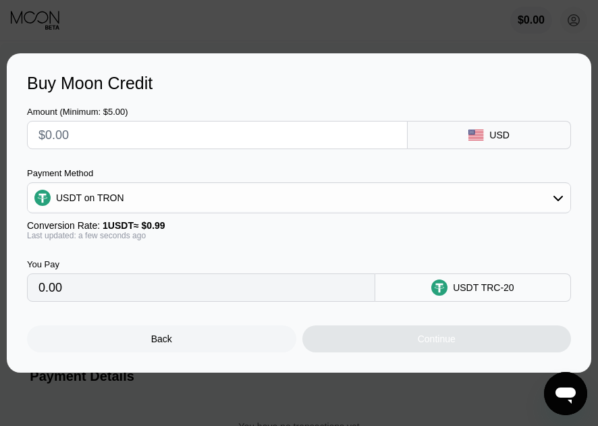
click at [436, 410] on div at bounding box center [432, 213] width 864 height 426
click at [323, 126] on input "text" at bounding box center [217, 135] width 358 height 27
type input "$2"
type input "2.02"
type input "$25"
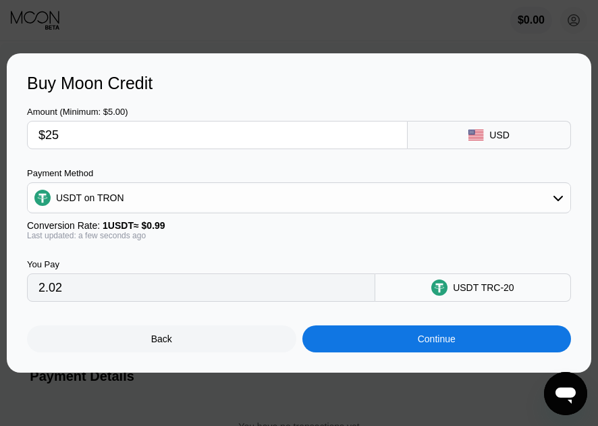
type input "25.25"
type input "$25"
